Goal: Book appointment/travel/reservation

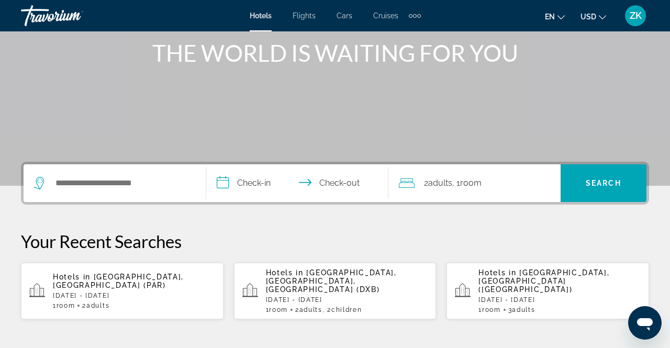
scroll to position [129, 0]
click at [338, 281] on span "[GEOGRAPHIC_DATA], [GEOGRAPHIC_DATA], [GEOGRAPHIC_DATA] (DXB)" at bounding box center [331, 280] width 131 height 25
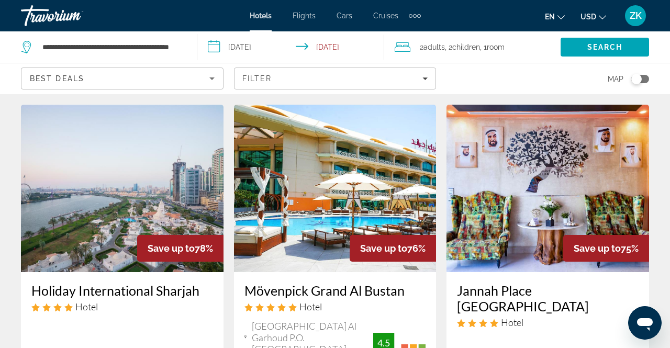
scroll to position [25, 0]
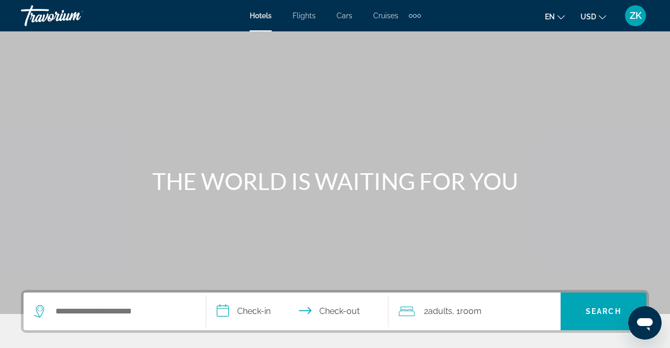
click at [350, 18] on span "Cars" at bounding box center [345, 16] width 16 height 8
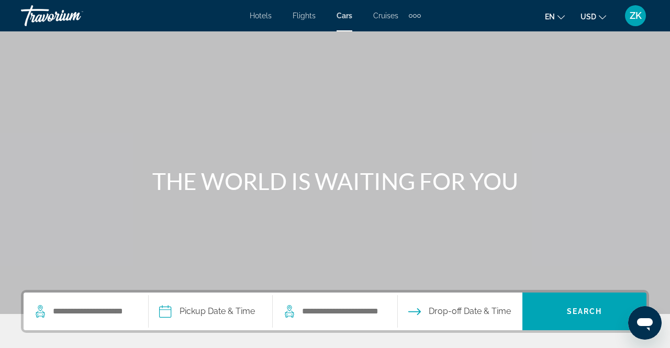
click at [398, 19] on span "Cruises" at bounding box center [385, 16] width 25 height 8
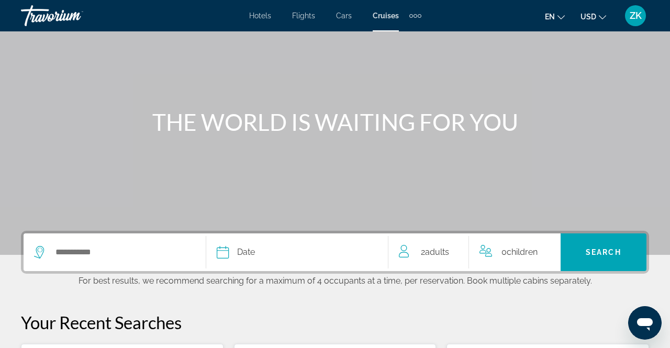
scroll to position [31, 0]
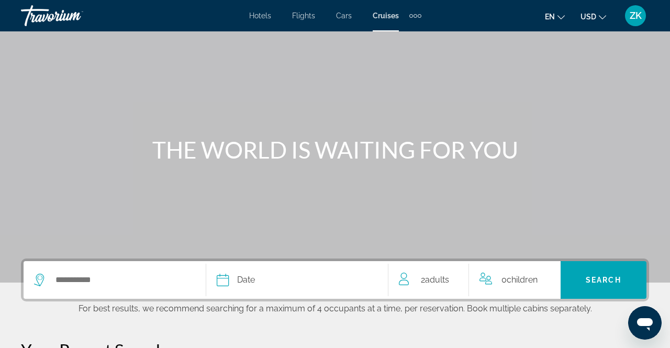
click at [417, 22] on div "Extra navigation items" at bounding box center [416, 16] width 12 height 16
click at [409, 34] on span "Activities" at bounding box center [398, 35] width 30 height 8
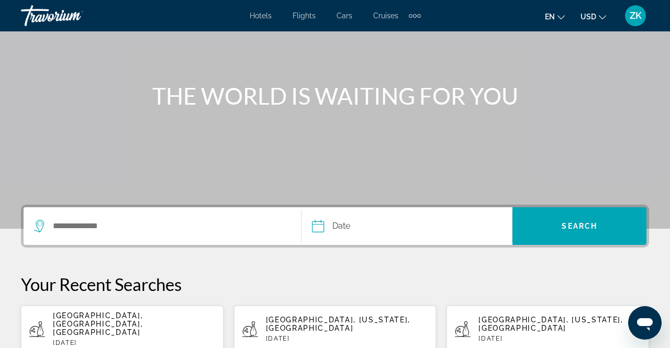
scroll to position [86, 0]
click at [172, 333] on app-activities-recent-search "[GEOGRAPHIC_DATA], [GEOGRAPHIC_DATA], [GEOGRAPHIC_DATA] [DATE]" at bounding box center [122, 328] width 203 height 47
type input "**********"
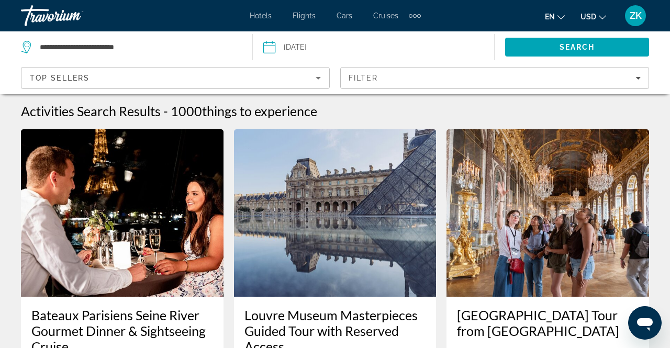
scroll to position [7, 0]
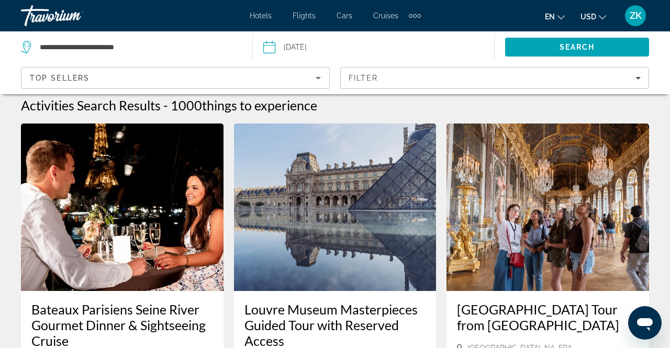
click at [417, 23] on div "Extra navigation items" at bounding box center [415, 16] width 12 height 16
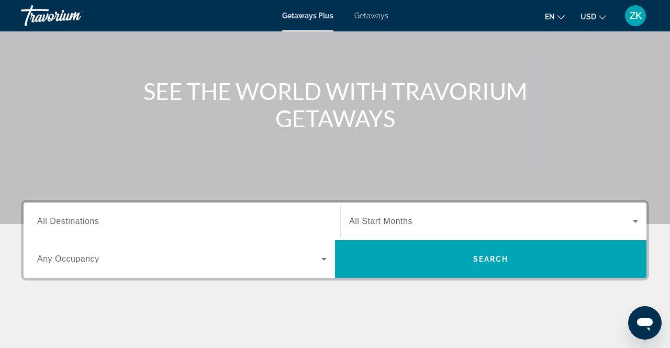
scroll to position [91, 0]
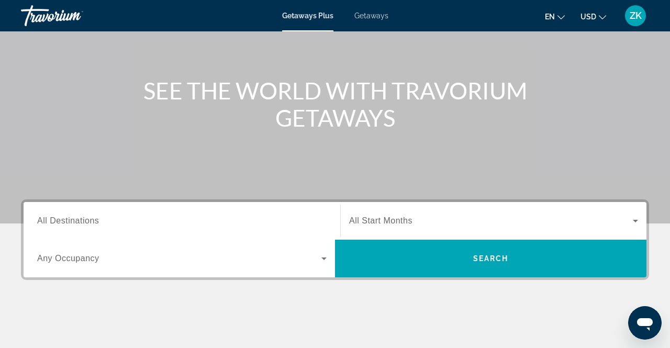
click at [421, 263] on span "Search" at bounding box center [491, 258] width 312 height 25
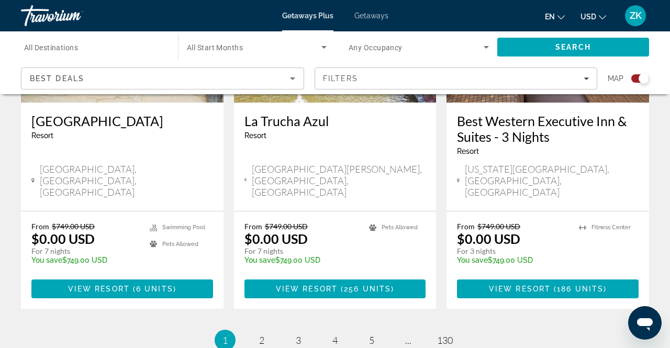
scroll to position [1668, 0]
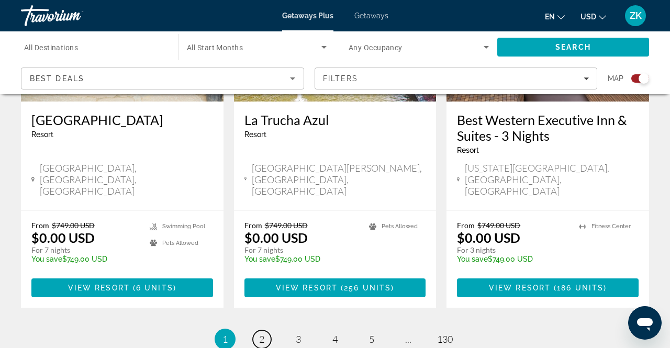
click at [263, 334] on span "2" at bounding box center [261, 340] width 5 height 12
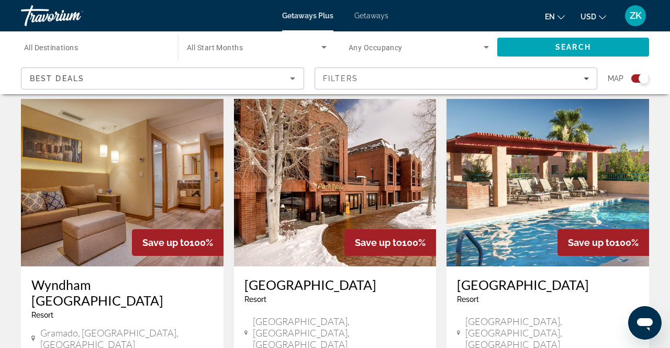
scroll to position [355, 0]
